Goal: Obtain resource: Download file/media

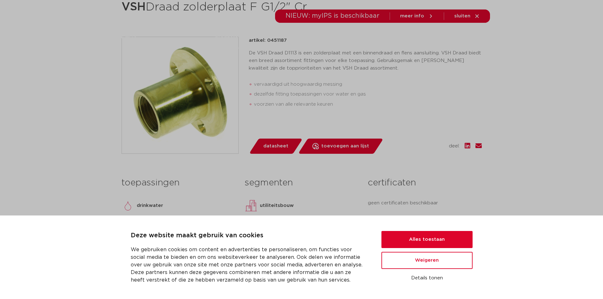
scroll to position [127, 0]
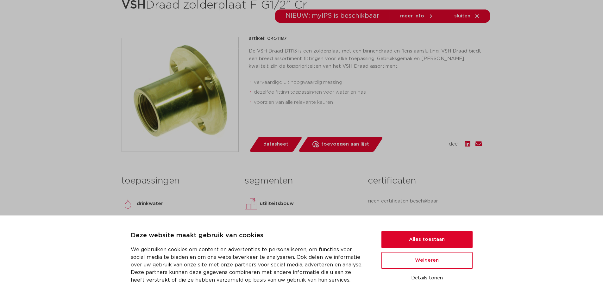
click at [270, 144] on span "datasheet" at bounding box center [275, 144] width 25 height 10
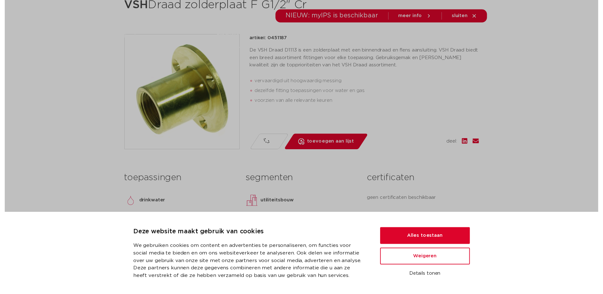
scroll to position [0, 0]
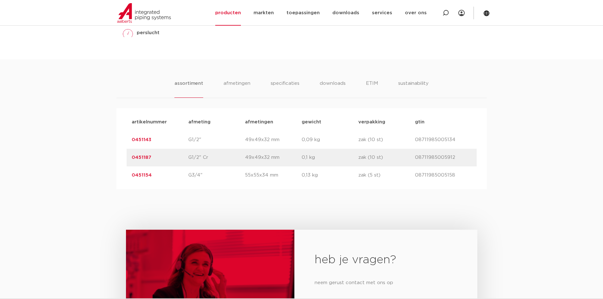
click at [270, 140] on p "49x49x32 mm" at bounding box center [273, 140] width 57 height 8
drag, startPoint x: 277, startPoint y: 140, endPoint x: 239, endPoint y: 143, distance: 38.1
click at [239, 143] on div "artikelnummer 0451143 afmeting G1/2" [GEOGRAPHIC_DATA] 49x49x32 mm gewicht 0,09…" at bounding box center [302, 140] width 350 height 18
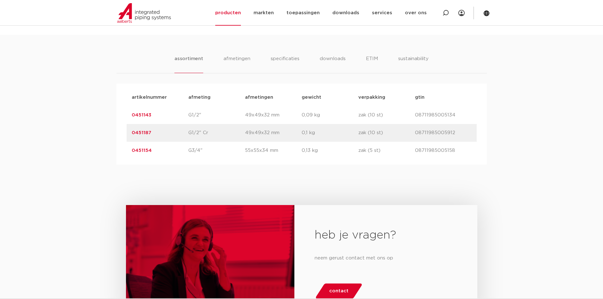
scroll to position [316, 0]
